Goal: Information Seeking & Learning: Learn about a topic

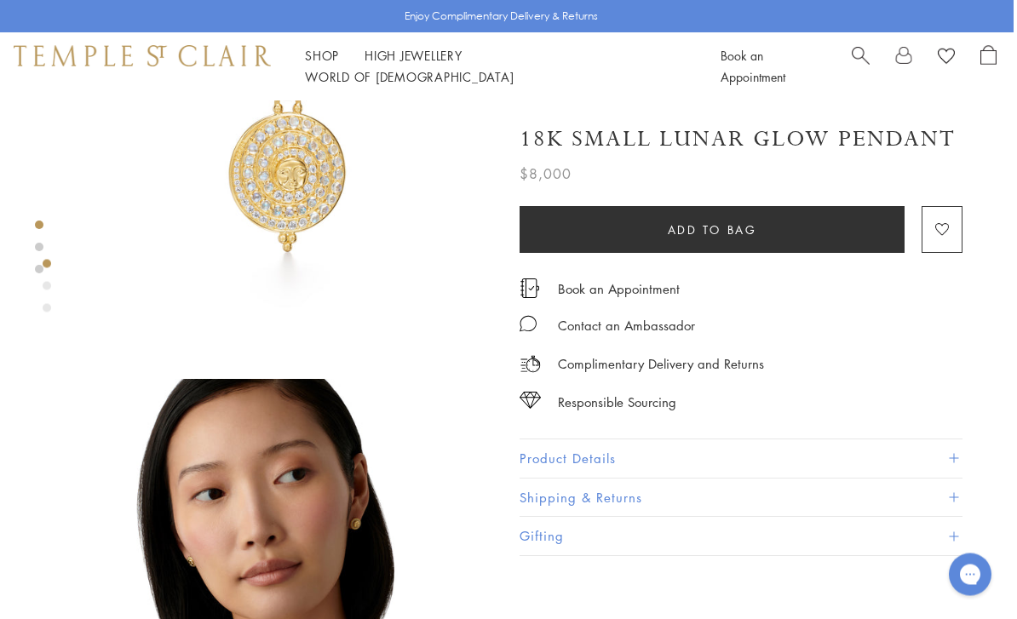
scroll to position [121, 3]
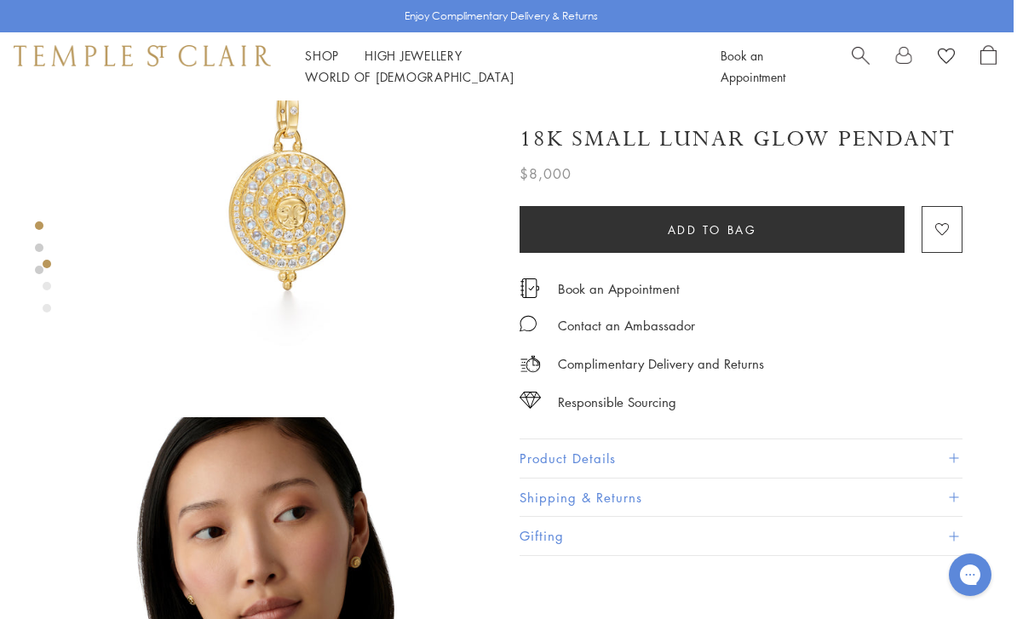
click at [719, 268] on div "Book an Appointment" at bounding box center [741, 280] width 443 height 37
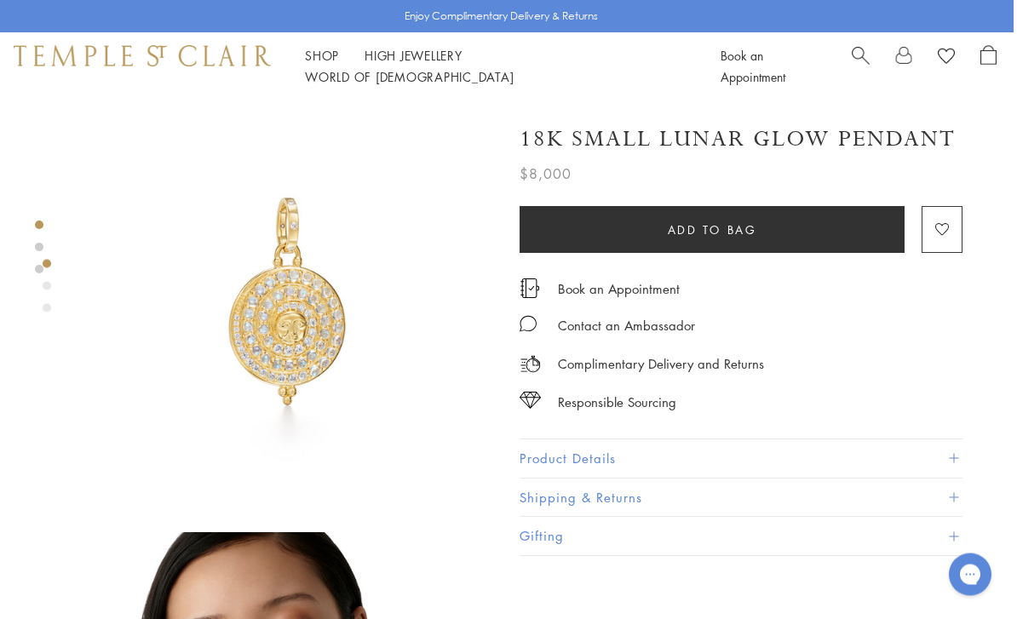
scroll to position [0, 3]
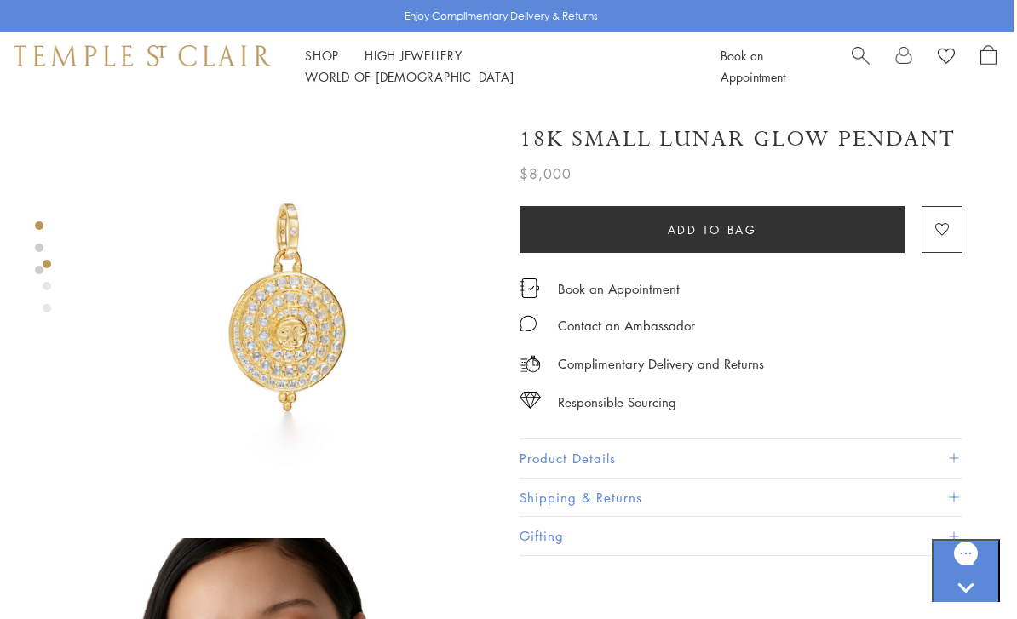
click at [409, 64] on link "High Jewellery High Jewellery" at bounding box center [414, 55] width 98 height 17
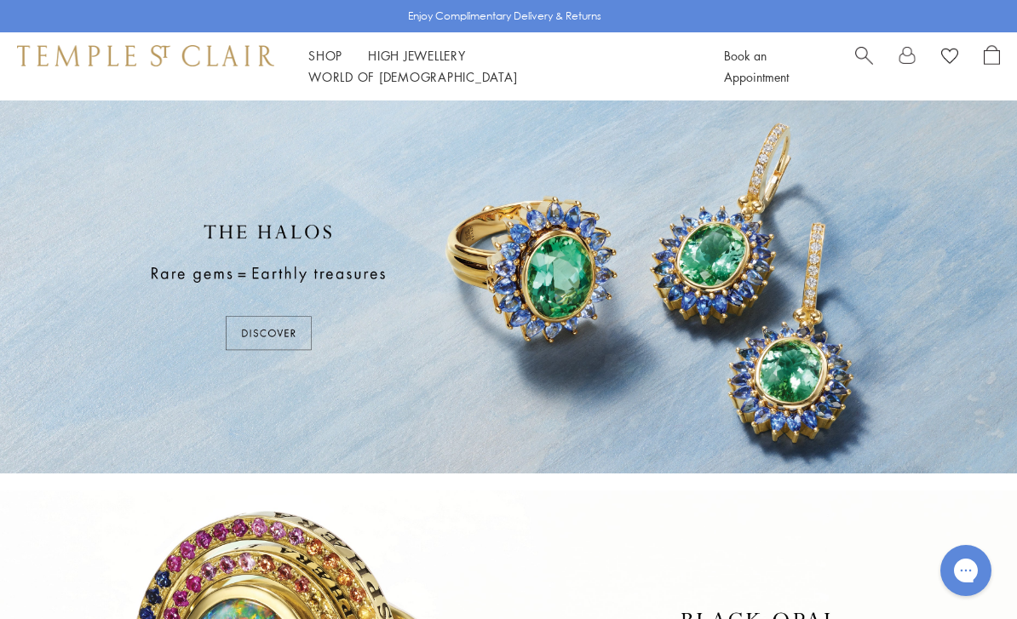
click at [336, 60] on link "Shop Shop" at bounding box center [325, 55] width 34 height 17
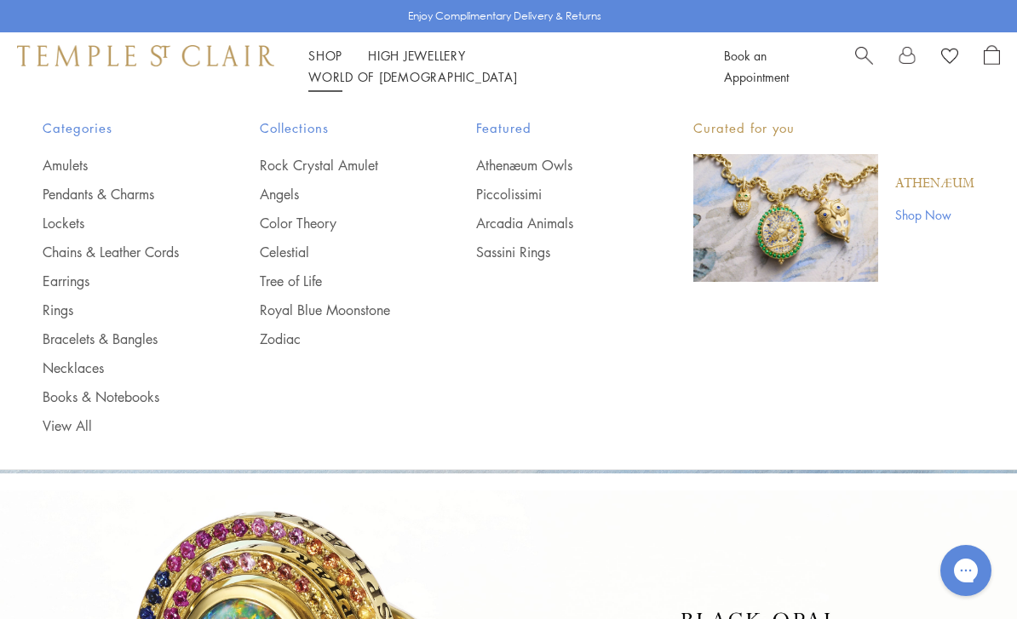
click at [156, 200] on link "Pendants & Charms" at bounding box center [117, 194] width 149 height 19
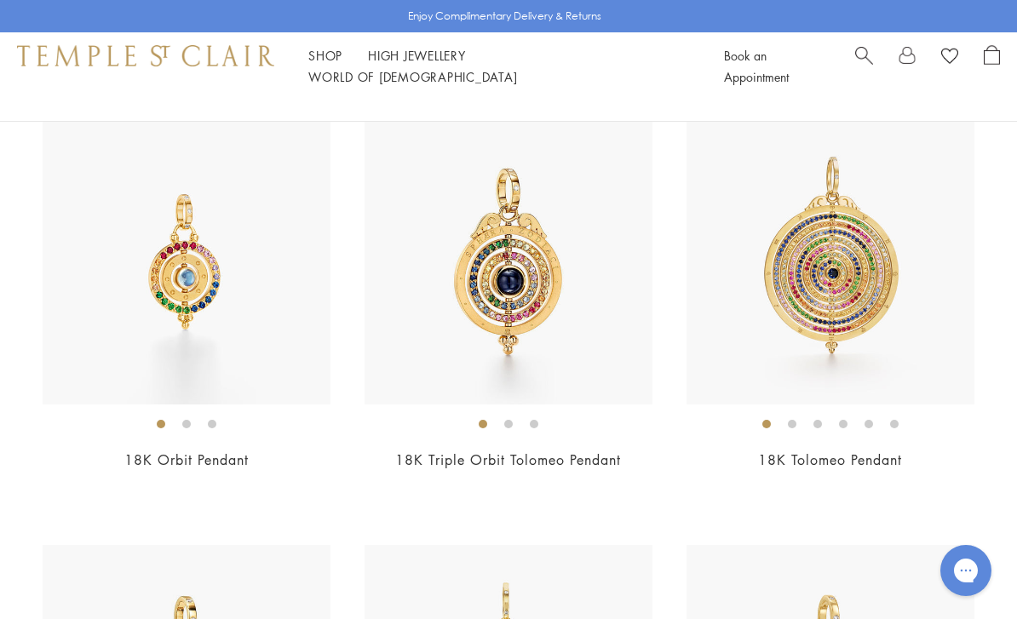
scroll to position [6619, 0]
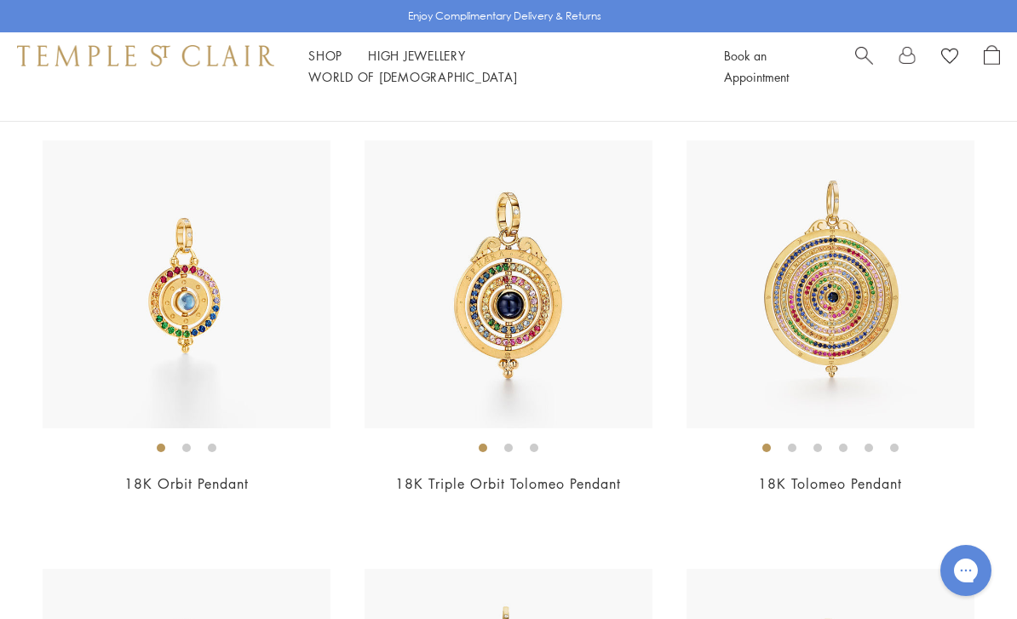
click at [826, 342] on img at bounding box center [831, 285] width 288 height 288
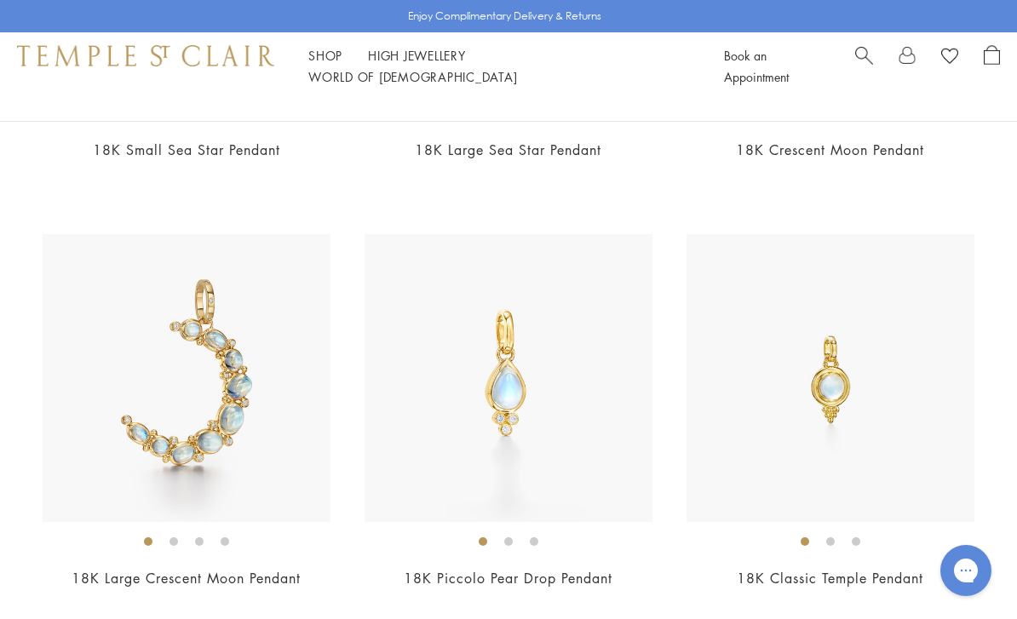
scroll to position [5665, 0]
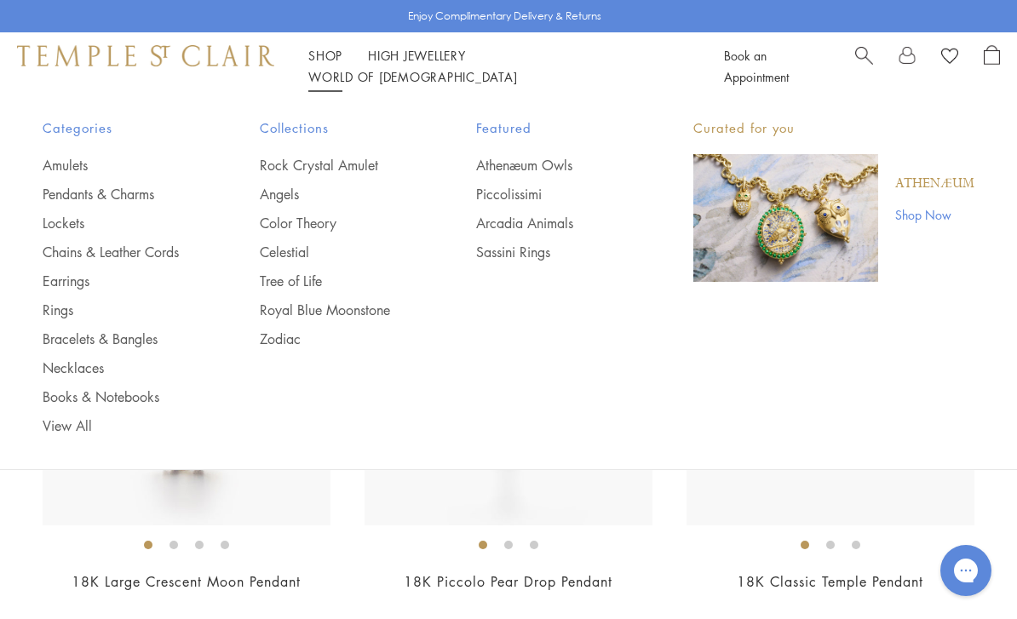
click at [84, 314] on link "Rings" at bounding box center [117, 310] width 149 height 19
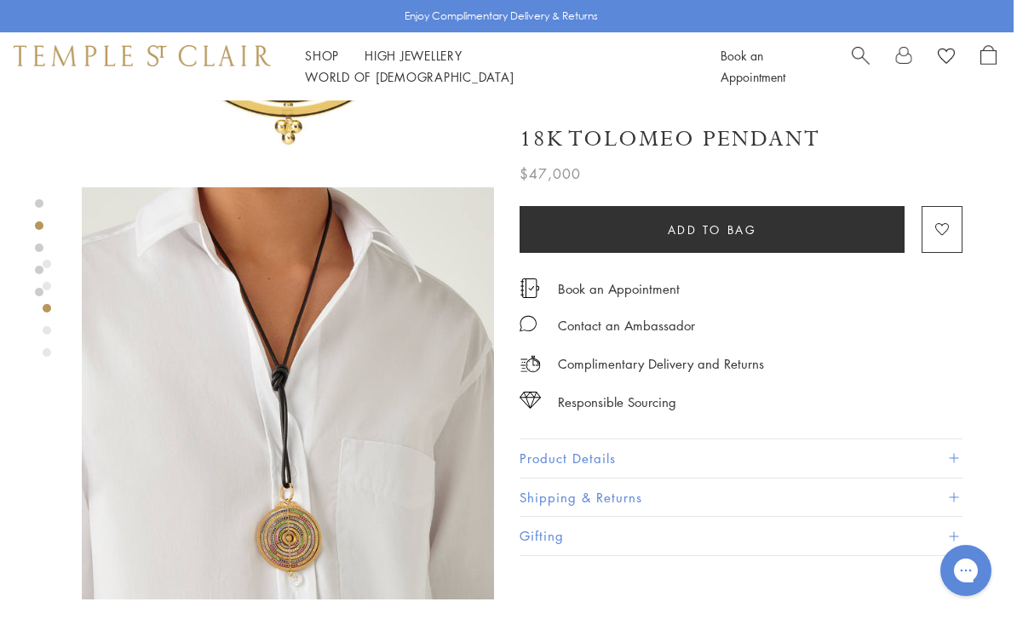
scroll to position [758, 3]
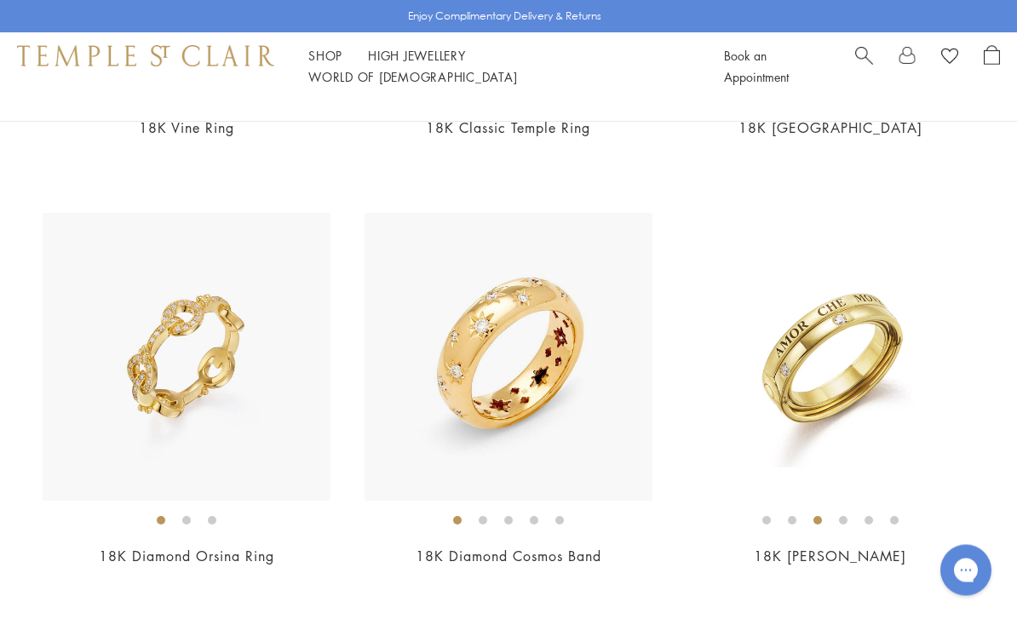
scroll to position [957, 0]
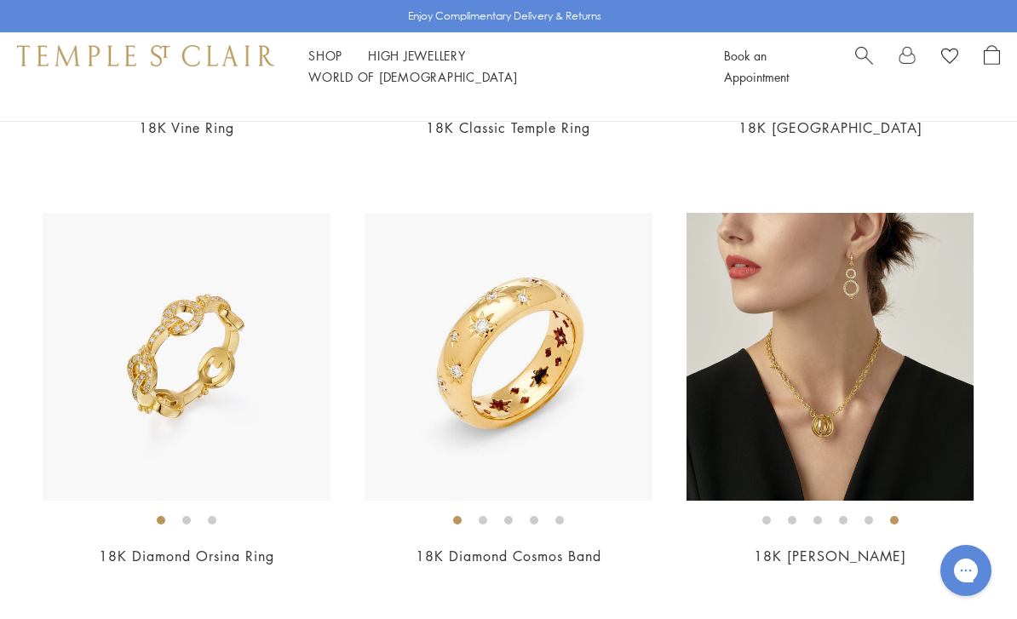
click at [849, 382] on img at bounding box center [830, 357] width 288 height 288
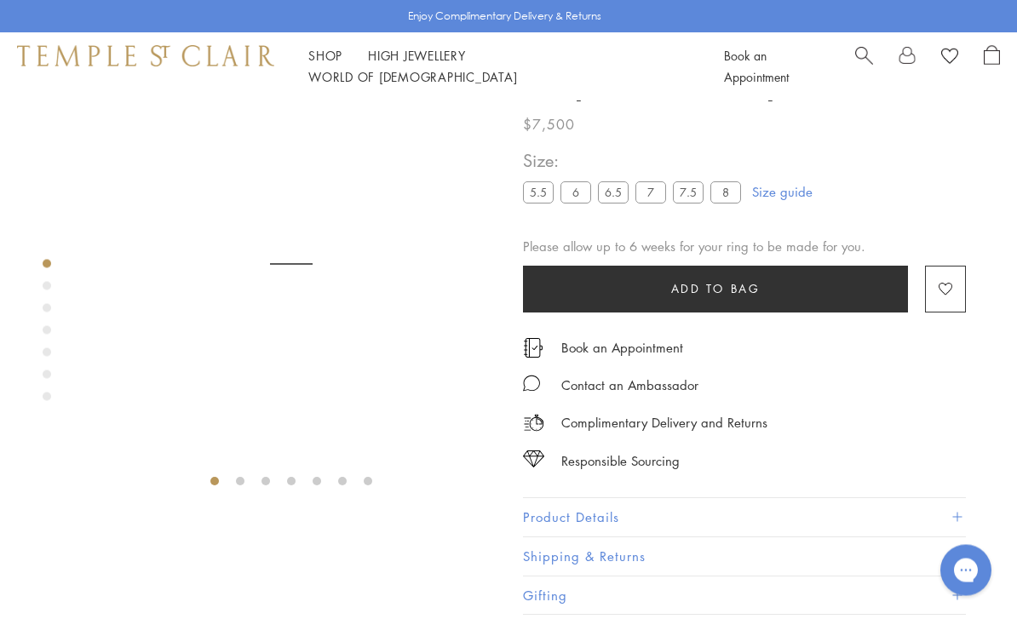
scroll to position [101, 0]
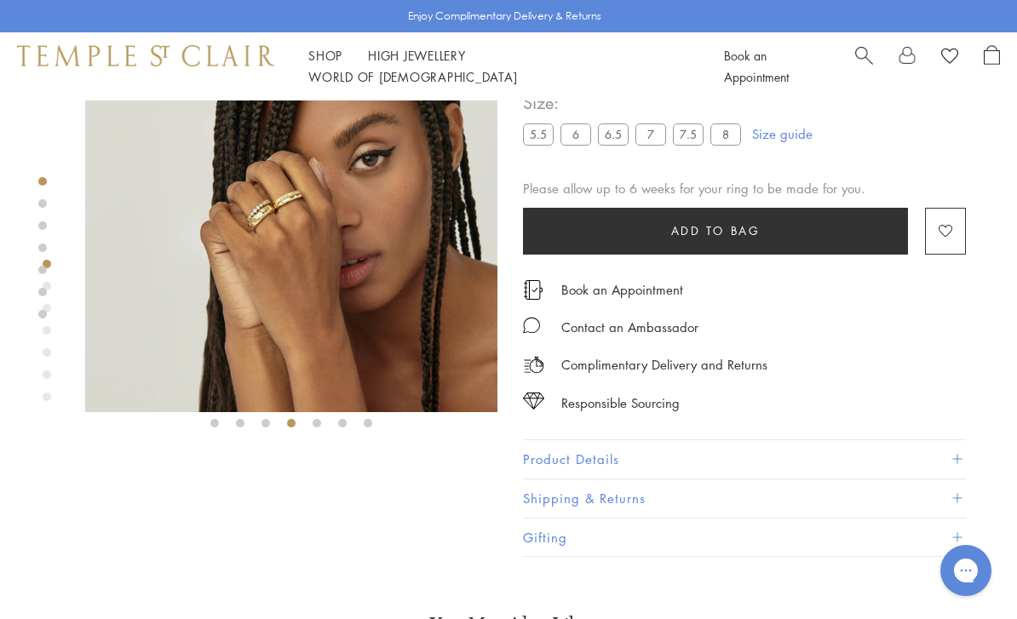
click at [633, 460] on button "Product Details" at bounding box center [744, 459] width 443 height 38
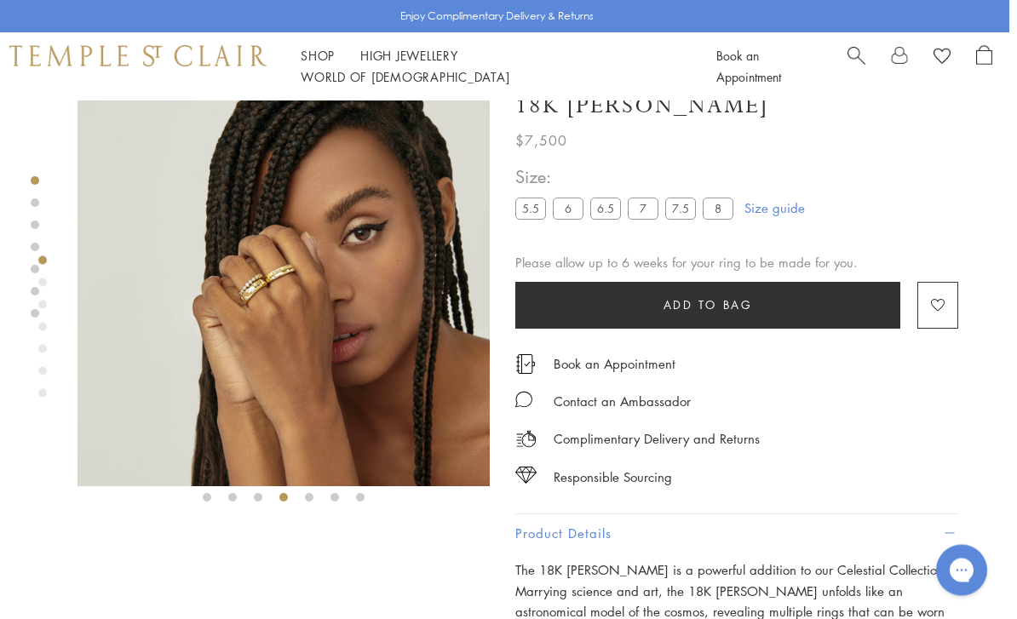
scroll to position [10, 3]
